Goal: Task Accomplishment & Management: Use online tool/utility

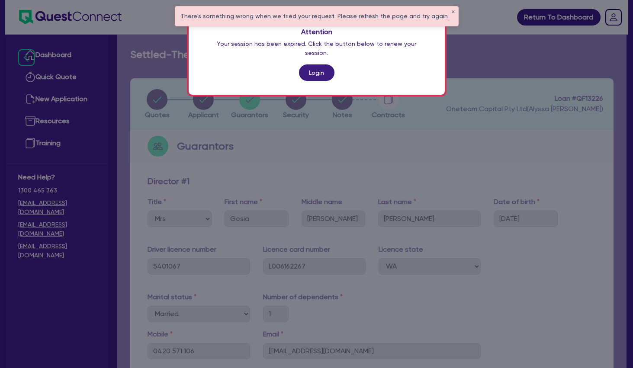
select select "MRS"
select select "WA"
select select "MARRIED"
select select "PROPERTY"
select select "CASH"
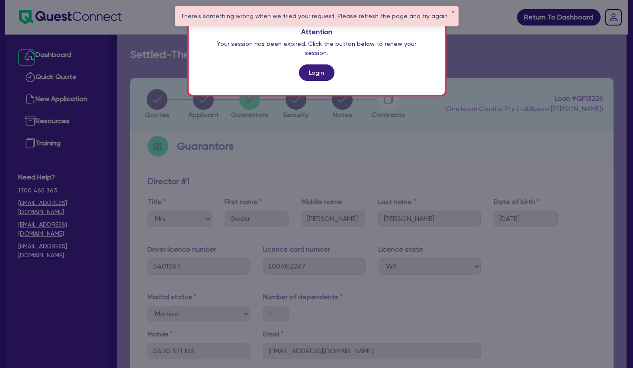
select select "VEHICLE"
select select "HOUSEHOLD_PERSONAL"
select select "OTHER"
select select "MORTGAGE"
select select "OTHER"
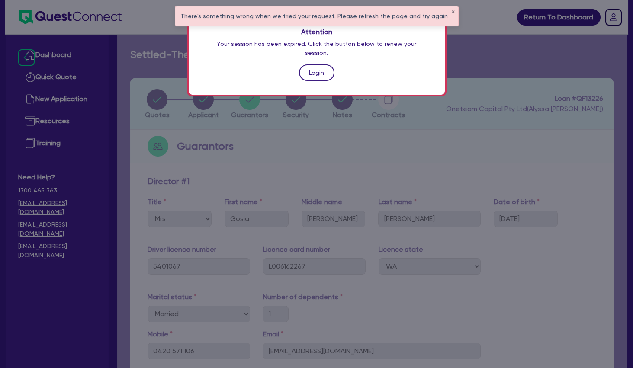
click at [318, 65] on link "Login" at bounding box center [317, 73] width 36 height 16
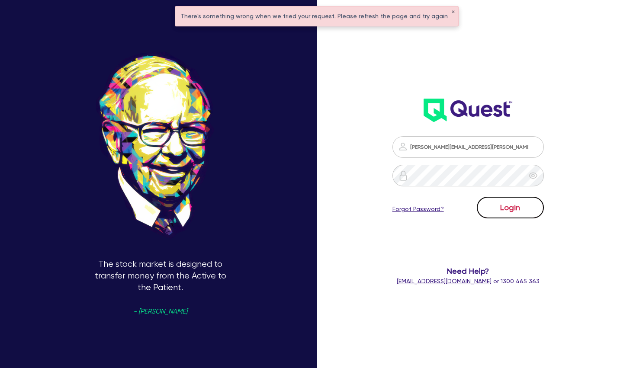
click at [504, 211] on button "Login" at bounding box center [510, 208] width 67 height 22
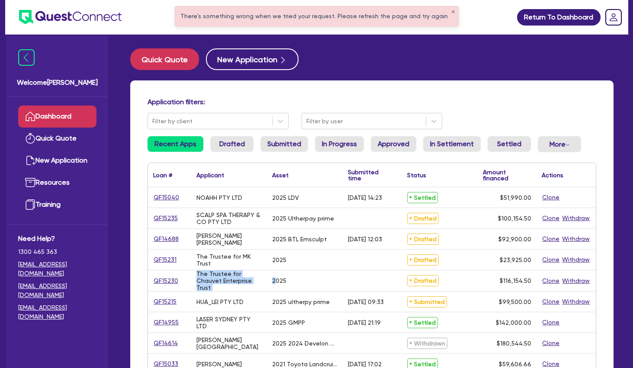
drag, startPoint x: 234, startPoint y: 218, endPoint x: 277, endPoint y: 275, distance: 71.1
click at [277, 275] on div "2025" at bounding box center [305, 281] width 76 height 21
click at [452, 12] on button "✕" at bounding box center [453, 12] width 3 height 4
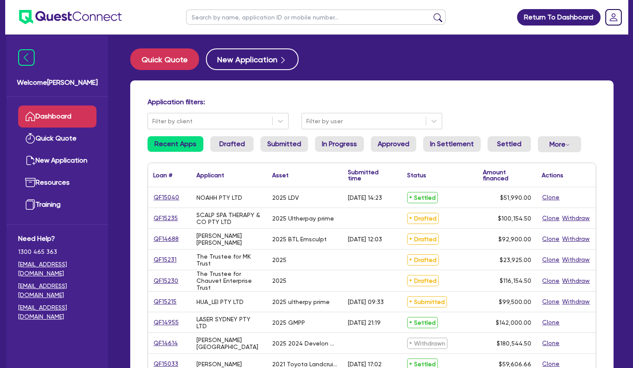
click at [407, 15] on input "text" at bounding box center [316, 17] width 260 height 15
type input "achi"
click at [431, 13] on button "submit" at bounding box center [438, 19] width 14 height 12
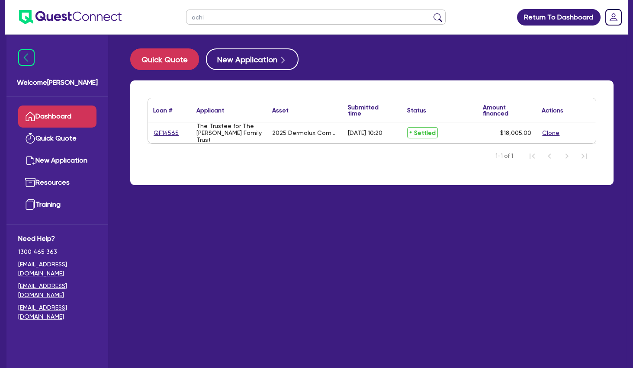
drag, startPoint x: 207, startPoint y: 16, endPoint x: 184, endPoint y: 15, distance: 22.6
click at [186, 15] on input "achi" at bounding box center [316, 17] width 260 height 15
click at [53, 139] on link "Quick Quote" at bounding box center [57, 139] width 78 height 22
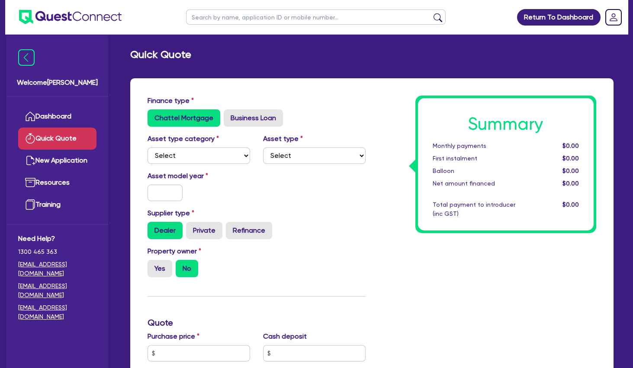
click at [62, 116] on link "Dashboard" at bounding box center [57, 117] width 78 height 22
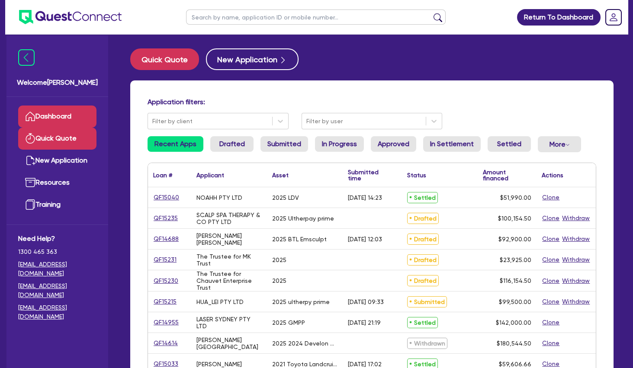
click at [84, 136] on link "Quick Quote" at bounding box center [57, 139] width 78 height 22
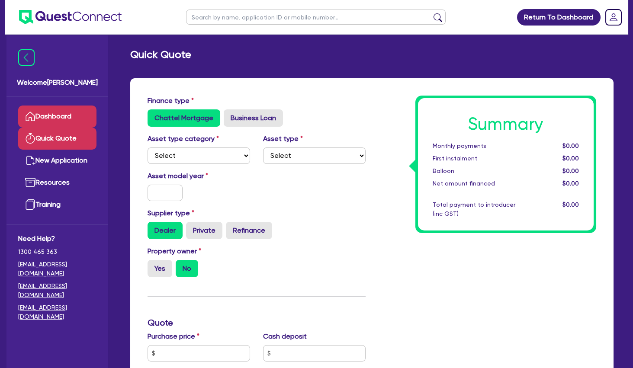
click at [72, 119] on link "Dashboard" at bounding box center [57, 117] width 78 height 22
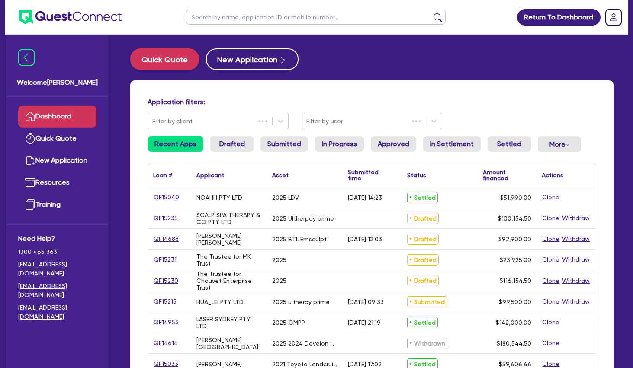
click at [258, 16] on input "text" at bounding box center [316, 17] width 260 height 15
click at [536, 96] on div "Application filters: Filter by client Filter by user Recent Apps Drafted Submit…" at bounding box center [372, 363] width 484 height 565
click at [82, 145] on link "Quick Quote" at bounding box center [57, 139] width 78 height 22
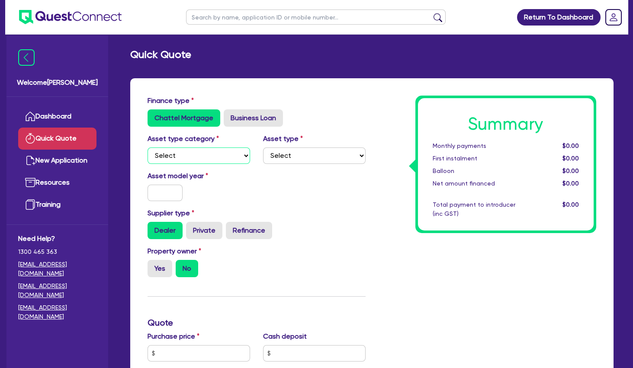
click at [148, 148] on select "Select Cars and light trucks Primary assets Secondary assets Tertiary assets" at bounding box center [199, 156] width 103 height 16
select select "TERTIARY_ASSETS"
click option "Tertiary assets" at bounding box center [0, 0] width 0 height 0
click at [263, 148] on select "Select Beauty equipment IT equipment IT software Watercraft Other" at bounding box center [314, 156] width 103 height 16
select select "BEAUTY_EQUIPMENT"
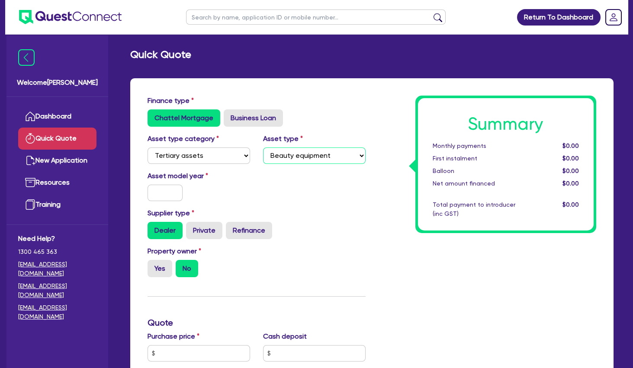
click option "Beauty equipment" at bounding box center [0, 0] width 0 height 0
click at [173, 195] on input "text" at bounding box center [165, 193] width 35 height 16
type input "2025"
click at [430, 265] on div "Summary Monthly payments $0.00 First instalment $0.00 Balloon $0.00 Net amount …" at bounding box center [487, 359] width 231 height 526
